Goal: Information Seeking & Learning: Learn about a topic

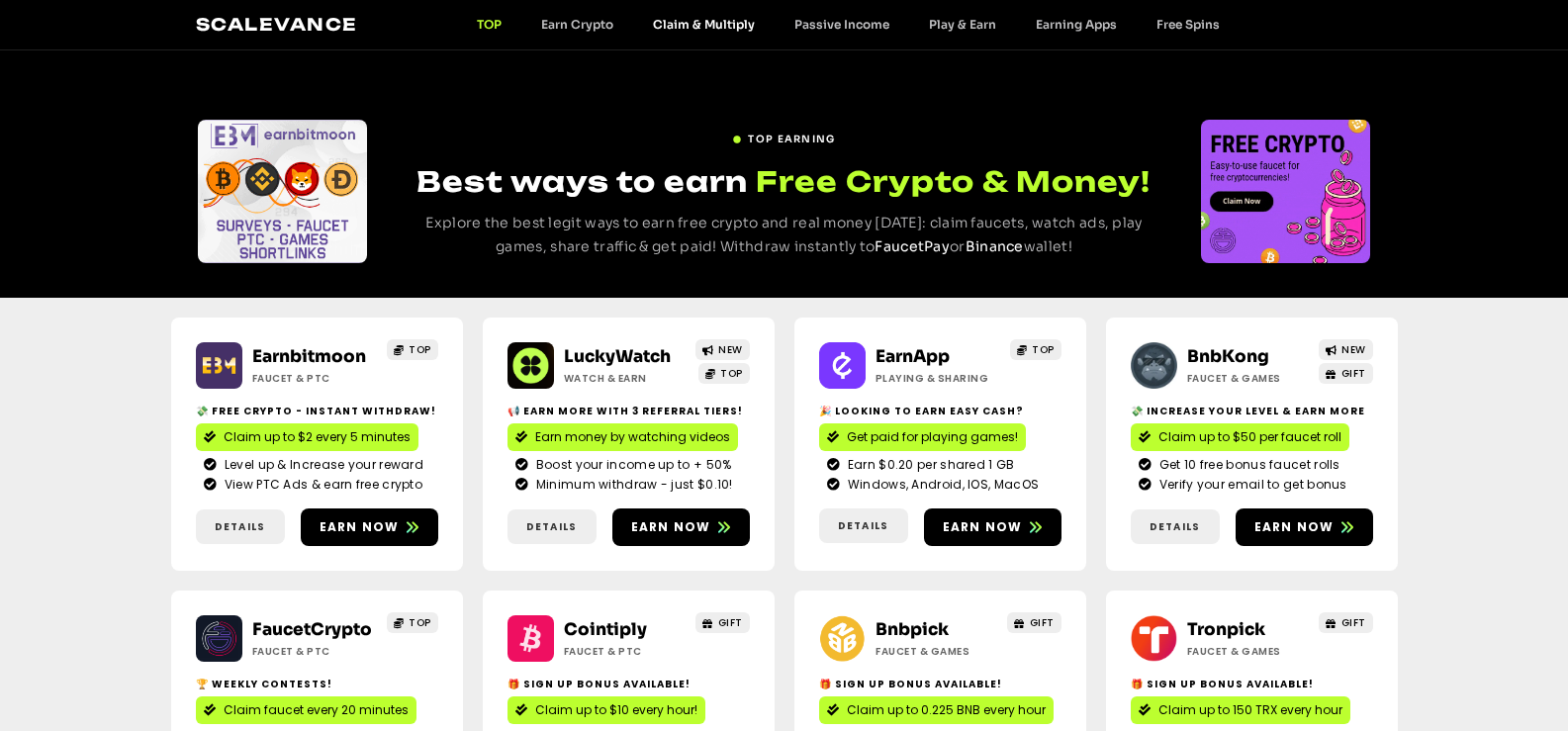
click at [676, 23] on link "Claim & Multiply" at bounding box center [704, 24] width 142 height 15
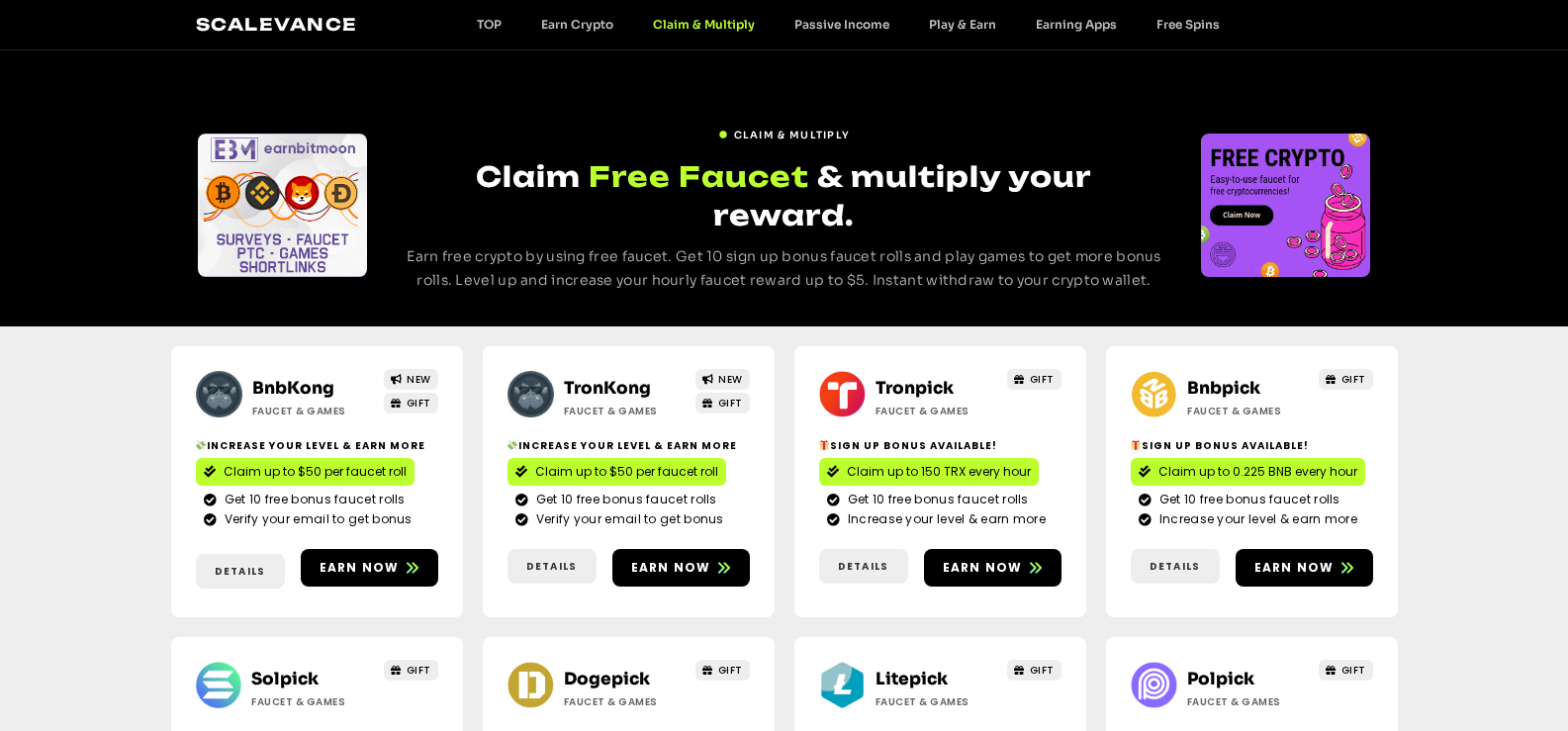
click at [286, 377] on link "BnbKong" at bounding box center [294, 387] width 82 height 21
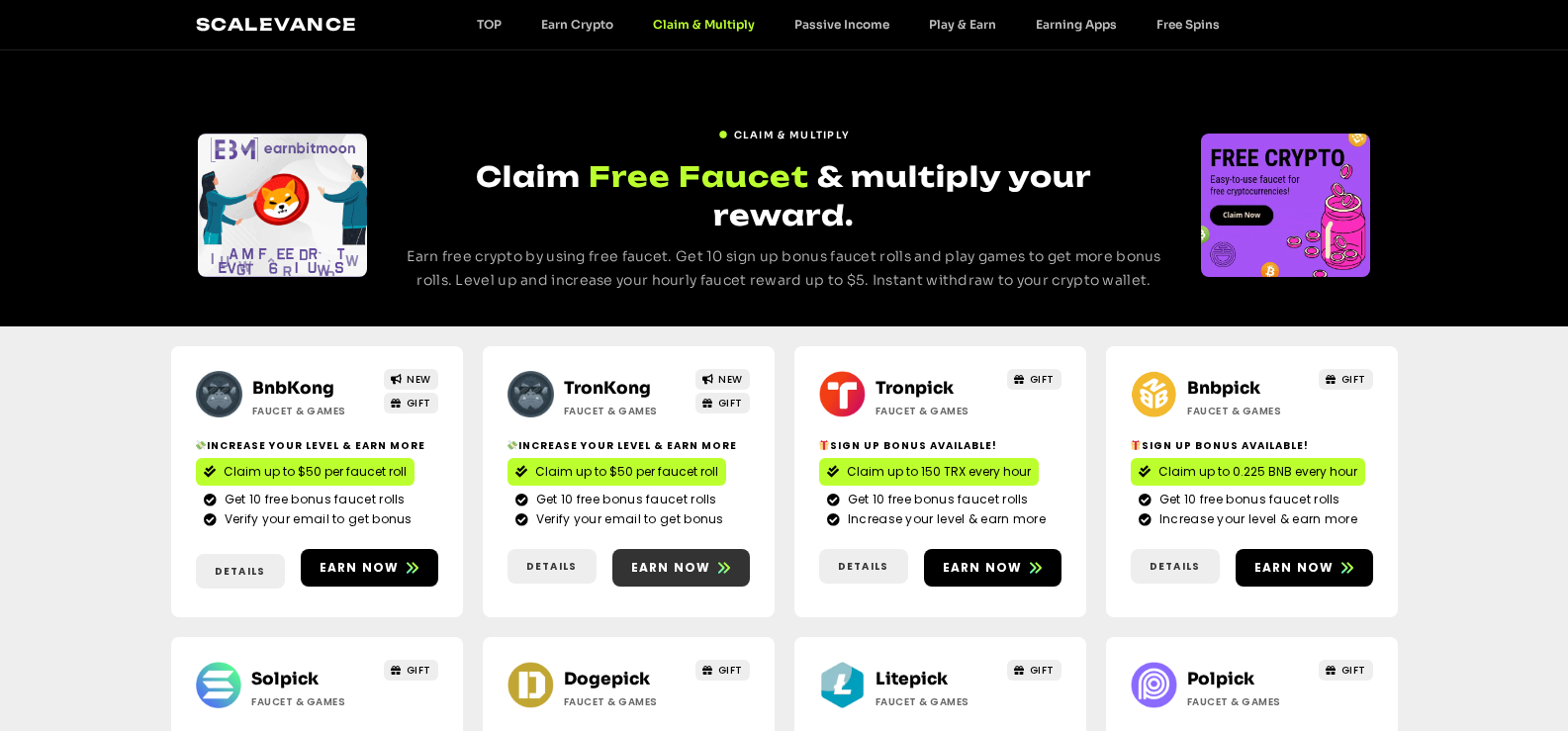
click at [713, 559] on span "Earn now" at bounding box center [681, 568] width 138 height 18
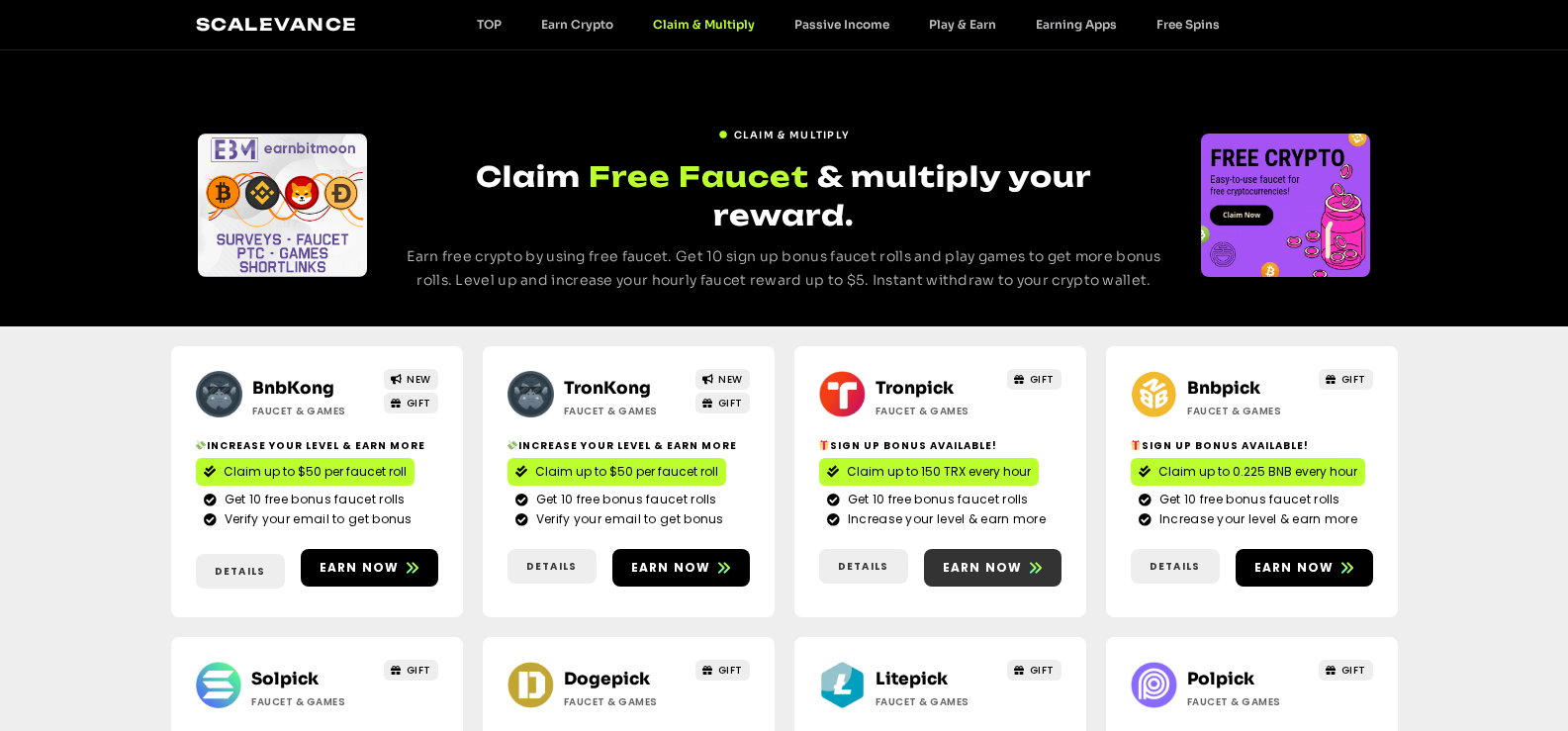
click at [1034, 562] on icon at bounding box center [1036, 568] width 12 height 12
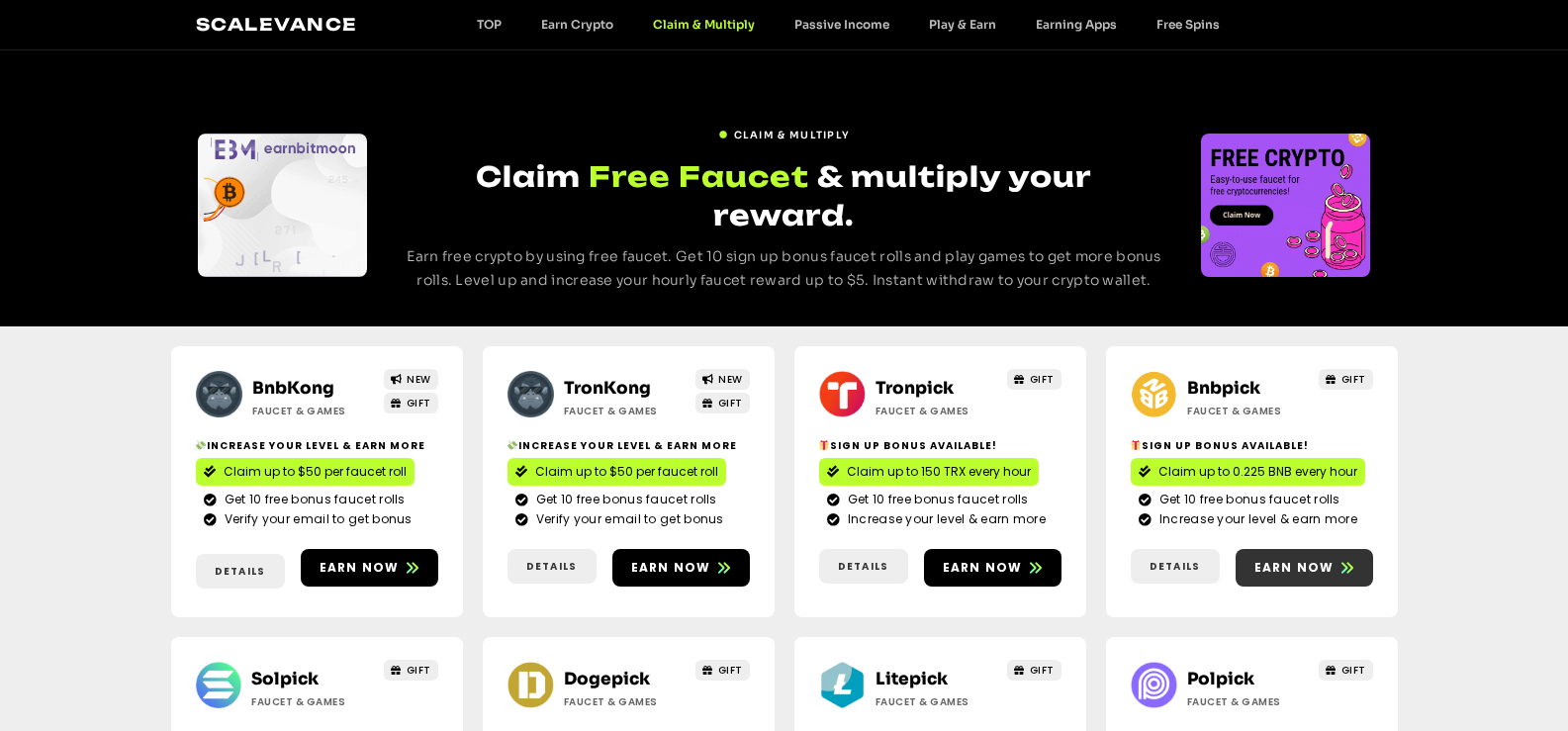
click at [1308, 546] on div "Bnbpick Faucet & Games GIFT Sign Up Bonus Available! Claim up to 0.225 BNB ever…" at bounding box center [1251, 481] width 292 height 271
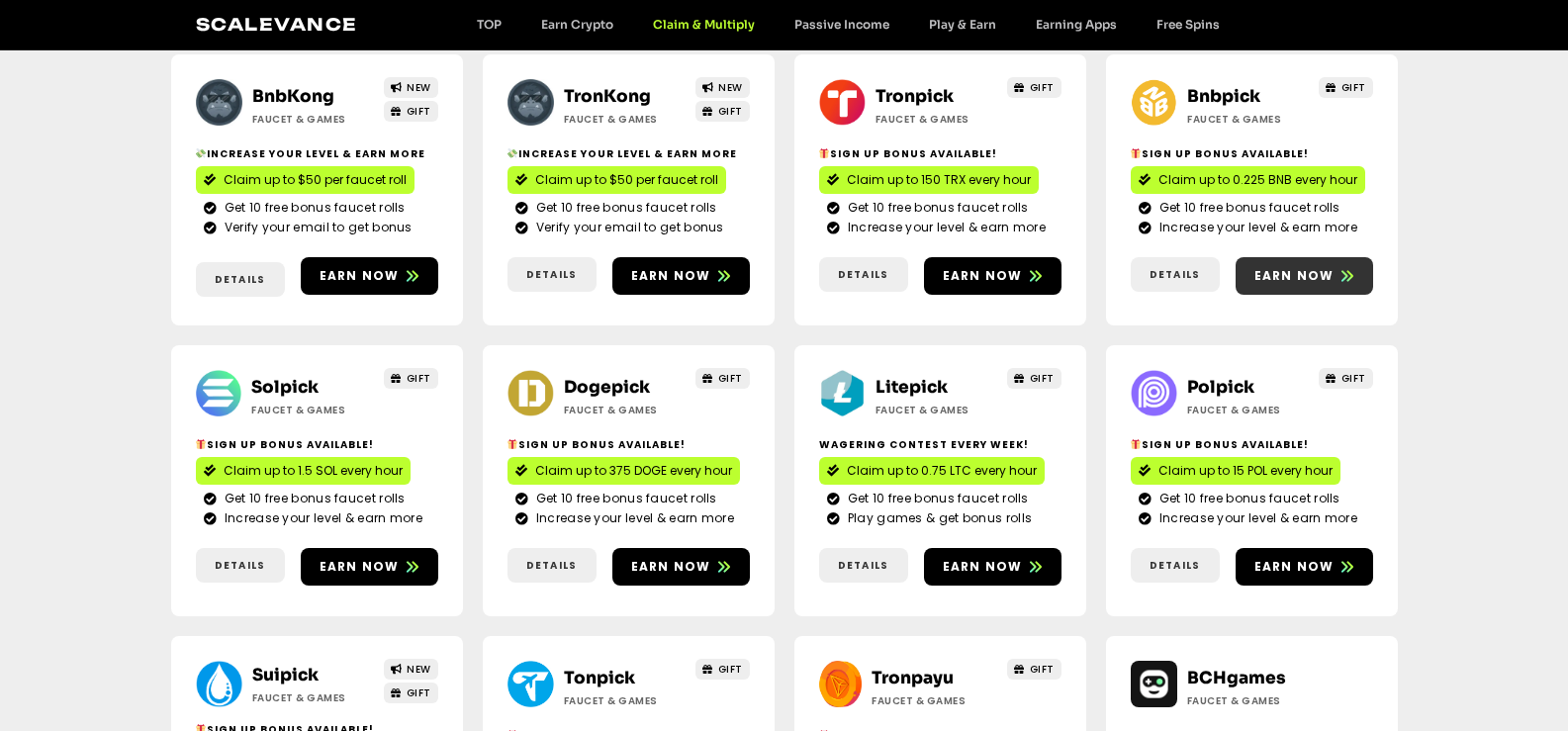
scroll to position [297, 0]
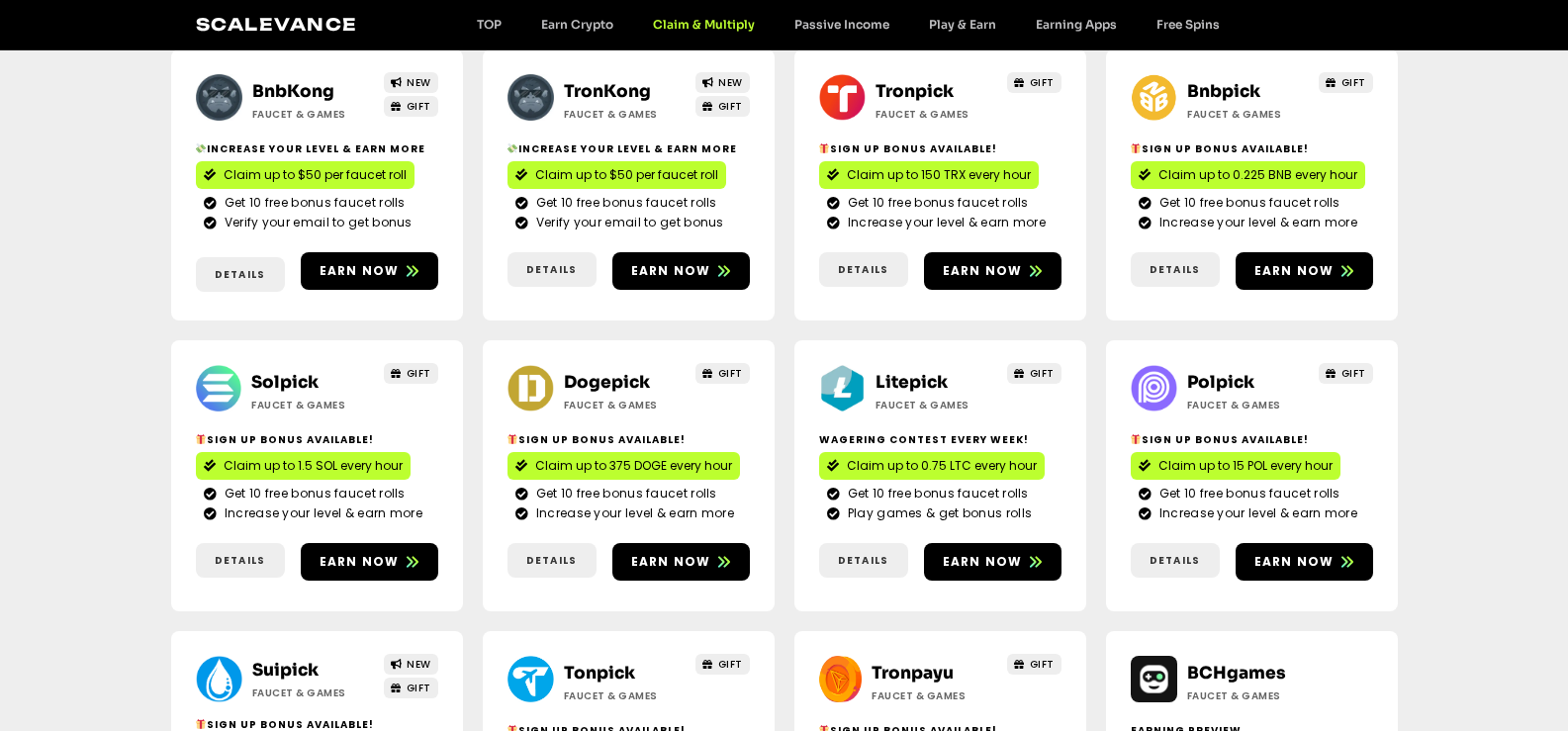
click at [302, 371] on link "Solpick" at bounding box center [285, 381] width 67 height 21
click at [614, 371] on link "Dogepick" at bounding box center [607, 381] width 86 height 21
click at [929, 371] on link "Litepick" at bounding box center [911, 381] width 72 height 21
click at [1227, 371] on link "Polpick" at bounding box center [1219, 381] width 67 height 21
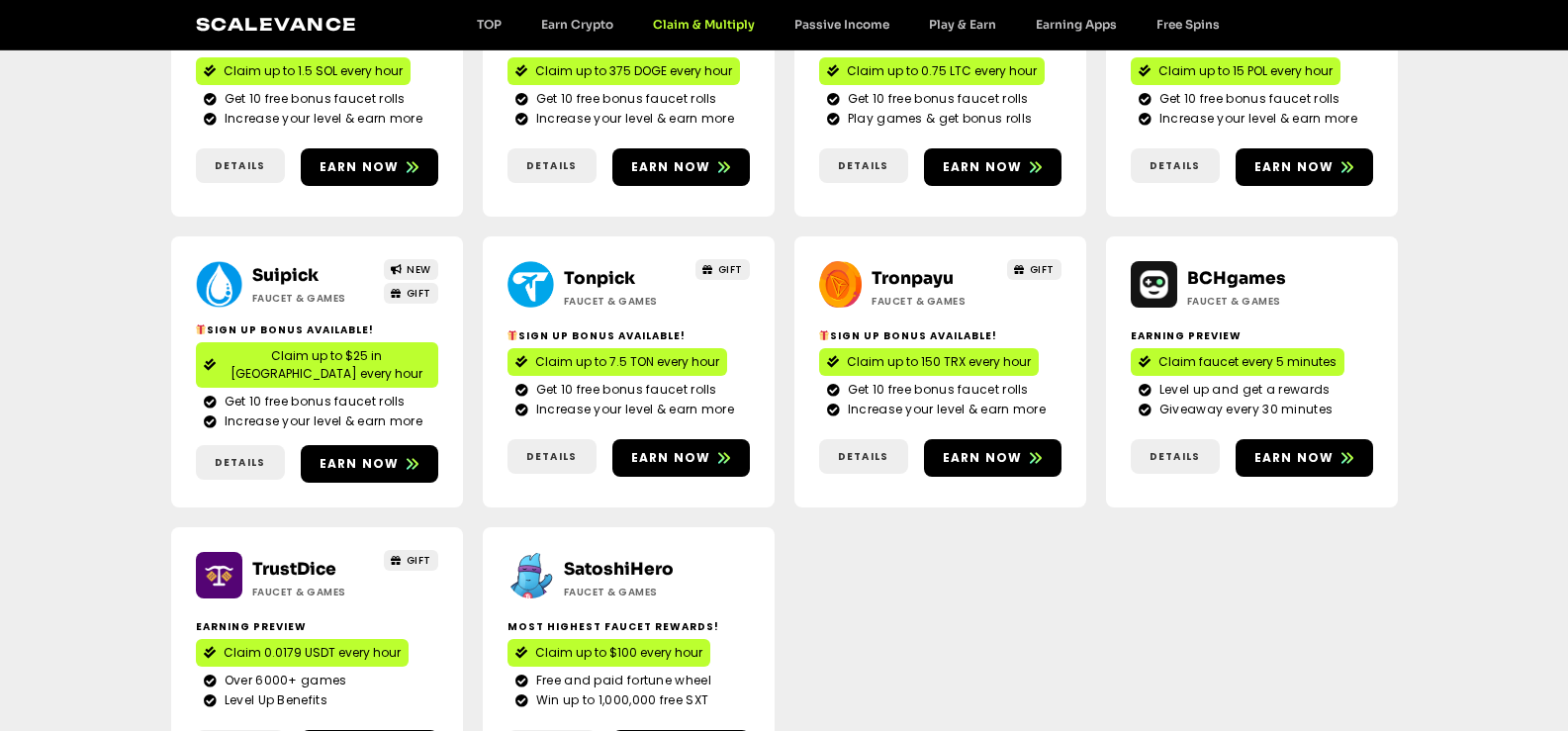
scroll to position [692, 0]
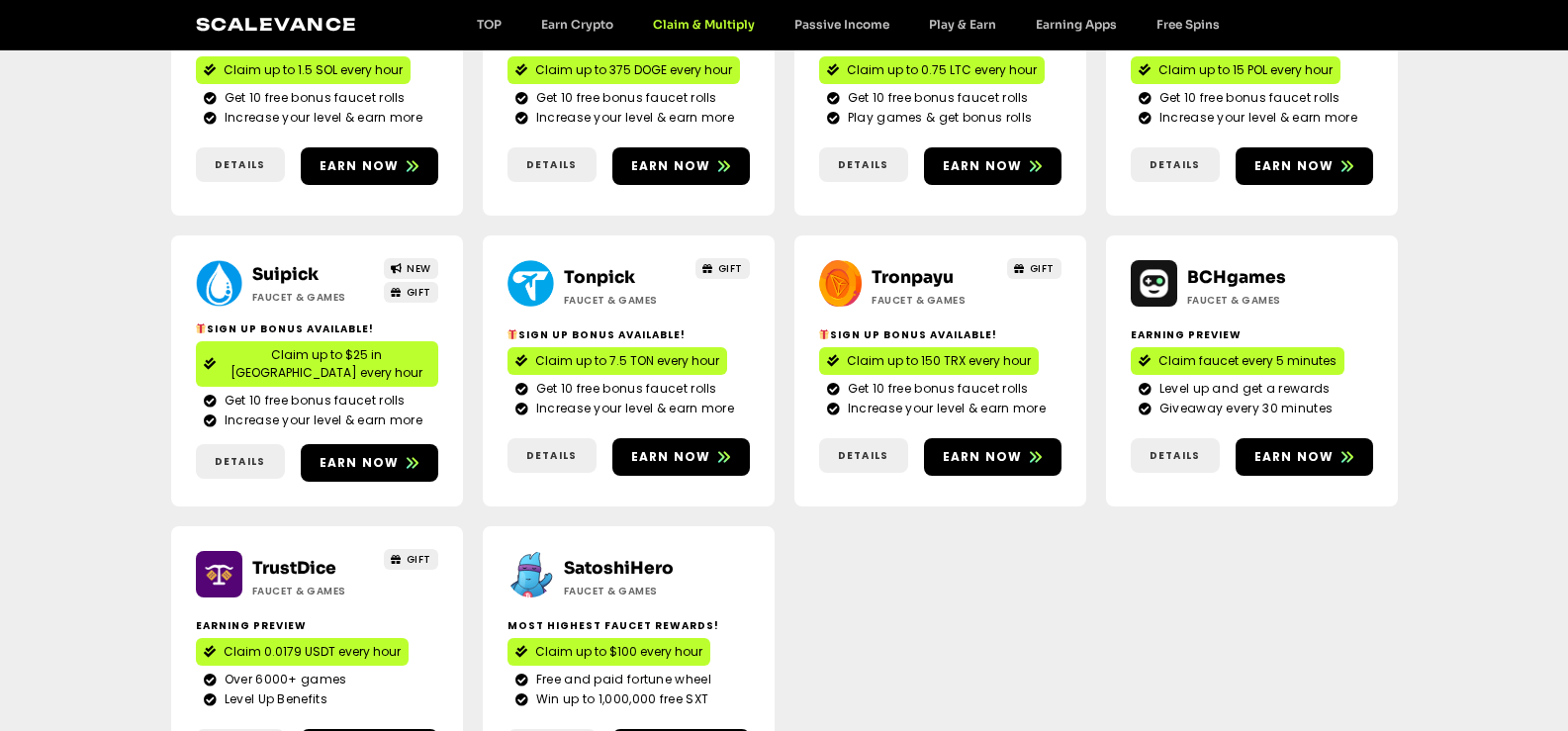
click at [283, 264] on link "Suipick" at bounding box center [286, 274] width 66 height 21
click at [602, 267] on link "Tonpick" at bounding box center [599, 277] width 71 height 21
